Goal: Task Accomplishment & Management: Manage account settings

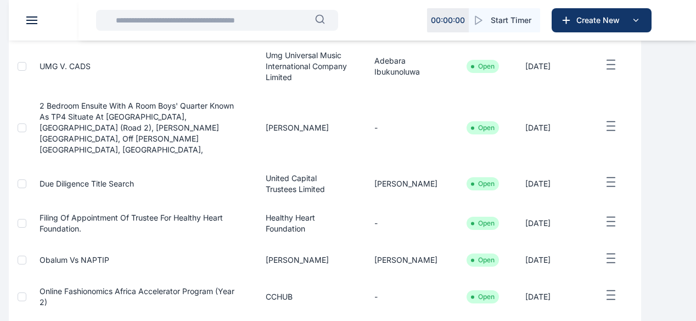
scroll to position [152, 0]
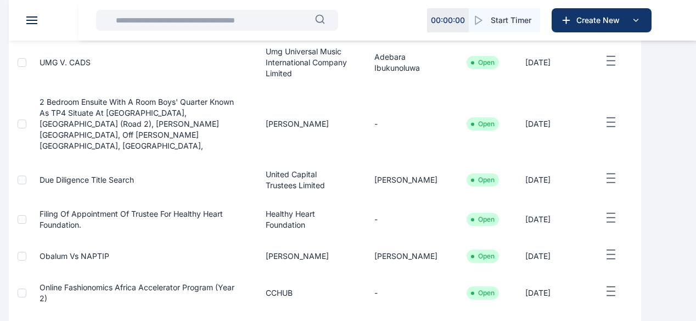
click at [615, 122] on line "button" at bounding box center [611, 122] width 8 height 0
click at [588, 141] on span "Edit" at bounding box center [582, 135] width 14 height 11
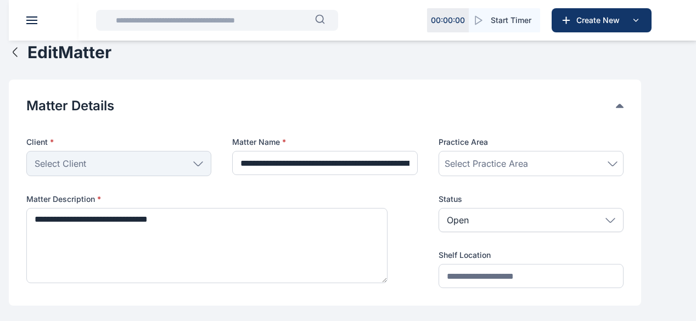
click at [22, 59] on icon "button" at bounding box center [15, 52] width 13 height 13
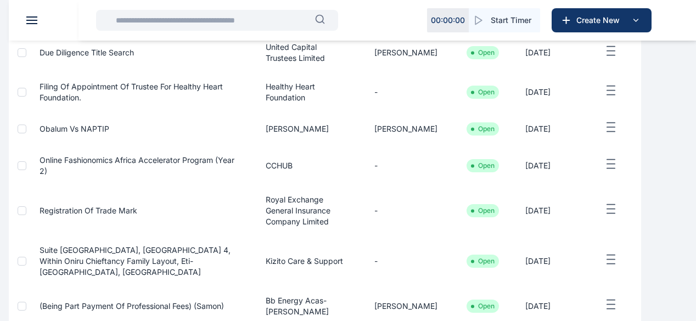
scroll to position [430, 0]
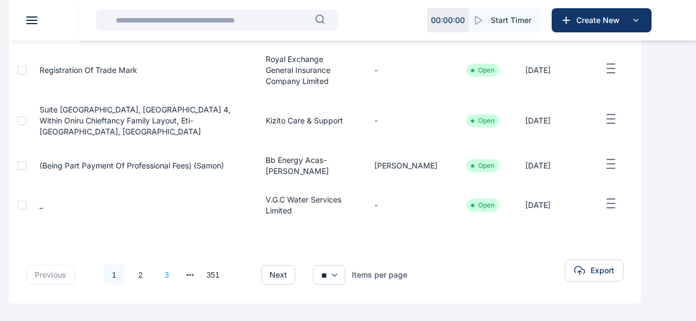
click at [177, 273] on link "3" at bounding box center [166, 275] width 21 height 21
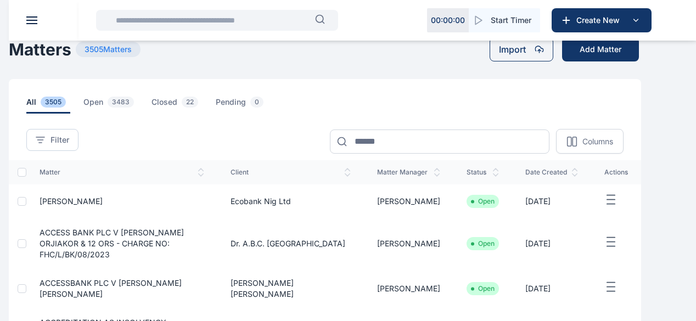
scroll to position [9, 0]
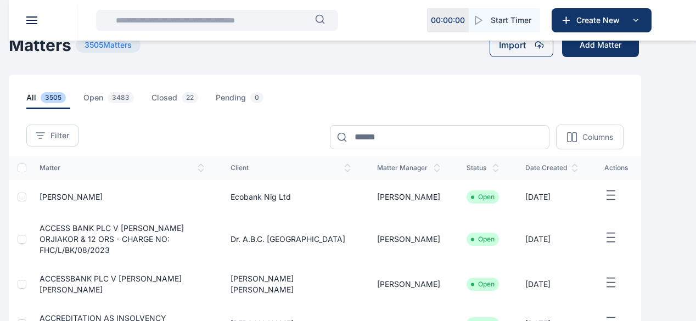
click at [184, 255] on span "ACCESS BANK PLC V [PERSON_NAME] ORJIAKOR & 12 ORS - CHARGE NO: FHC/L/BK/08/2023" at bounding box center [112, 238] width 144 height 31
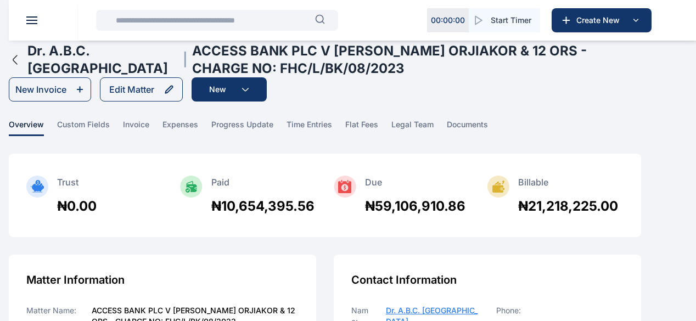
click at [22, 66] on icon "button" at bounding box center [15, 59] width 13 height 13
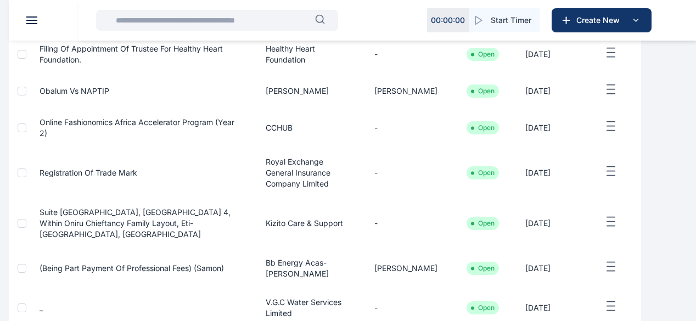
scroll to position [325, 0]
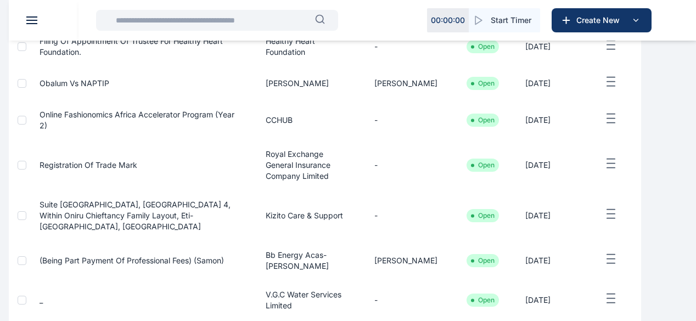
click at [618, 89] on icon "button" at bounding box center [610, 82] width 13 height 14
click at [613, 104] on div "Edit" at bounding box center [584, 94] width 72 height 25
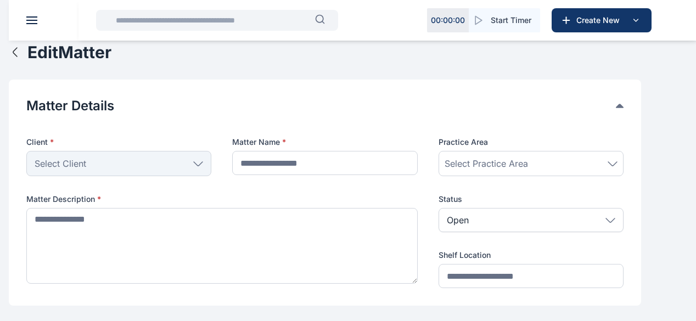
type input "**********"
type textarea "**********"
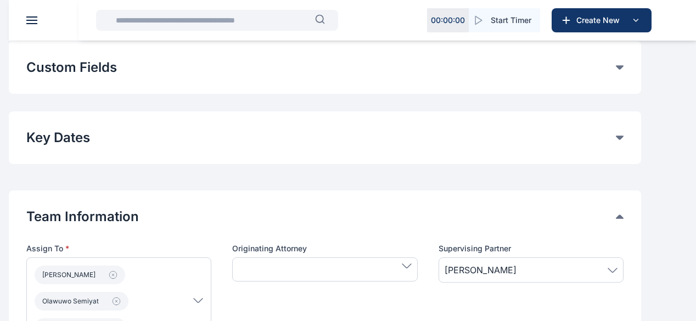
scroll to position [292, 0]
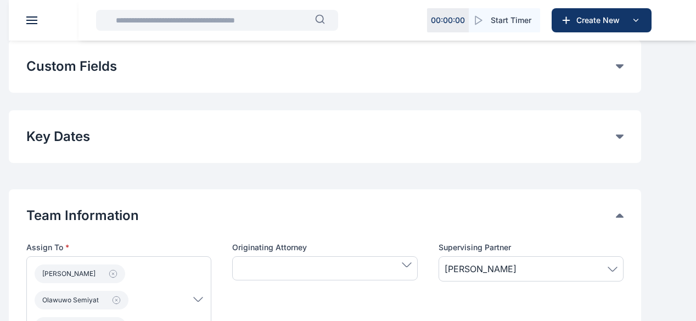
click at [616, 75] on button "Custom Fields" at bounding box center [321, 67] width 590 height 18
